Goal: Task Accomplishment & Management: Manage account settings

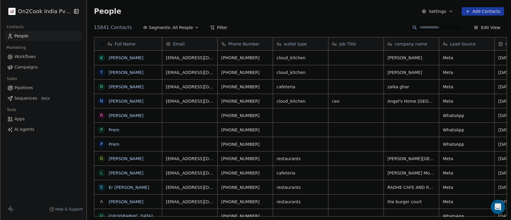
scroll to position [6, 7]
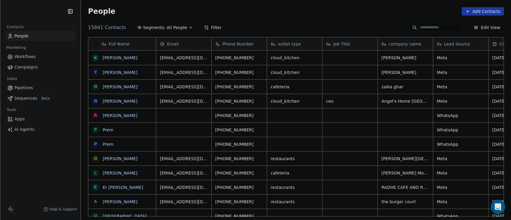
scroll to position [187, 421]
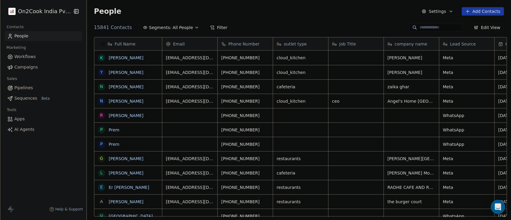
click at [510, 65] on div "Full Name K Krishan Lal Y Yogeesh Thakur N Nitin Mittal N Nahid Ahmed R Ravi Sa…" at bounding box center [299, 129] width 424 height 194
click at [221, 13] on div "People Settings Add Contacts" at bounding box center [299, 11] width 410 height 8
